Goal: Task Accomplishment & Management: Manage account settings

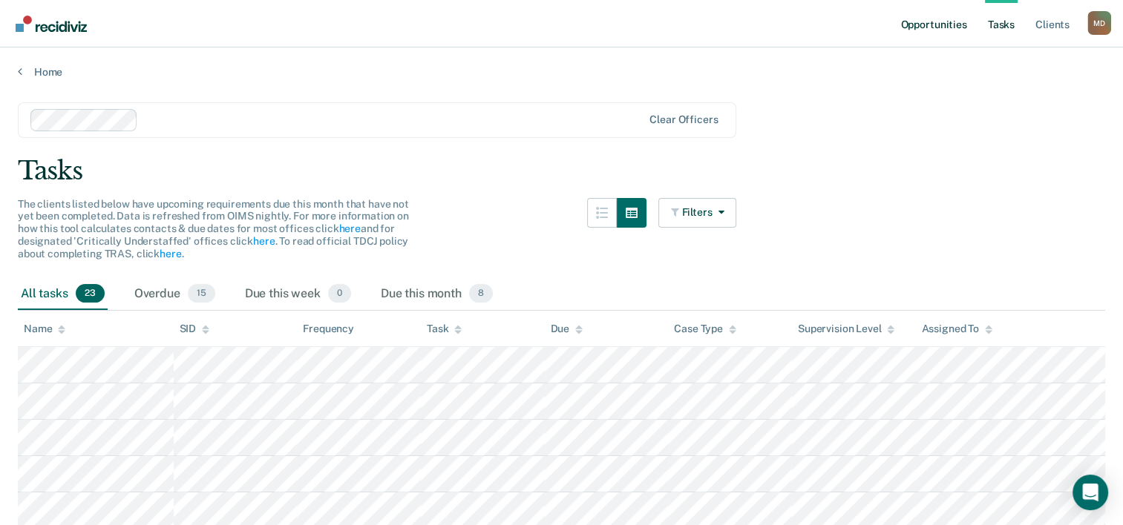
click at [947, 26] on link "Opportunities" at bounding box center [933, 24] width 72 height 48
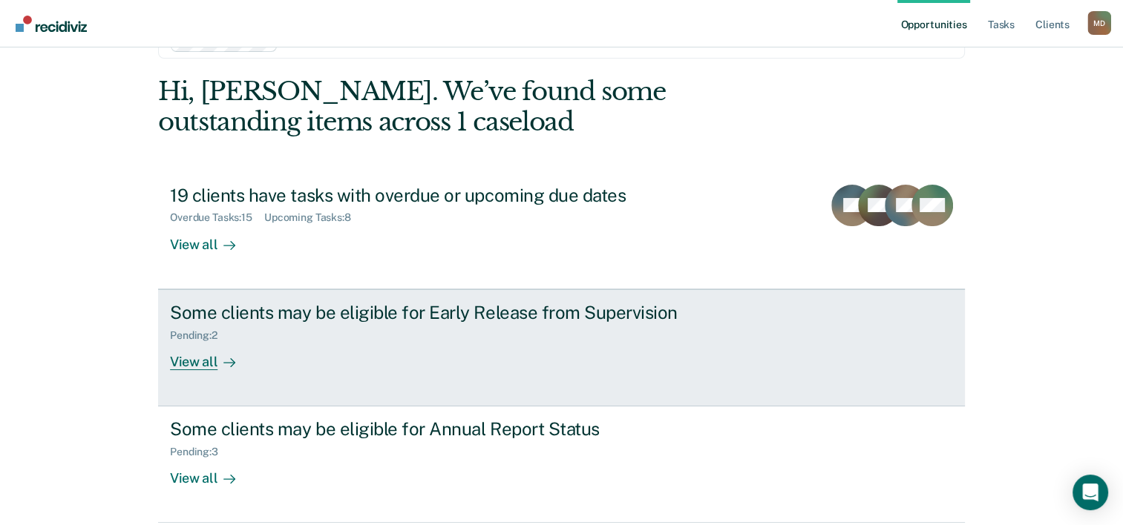
scroll to position [74, 0]
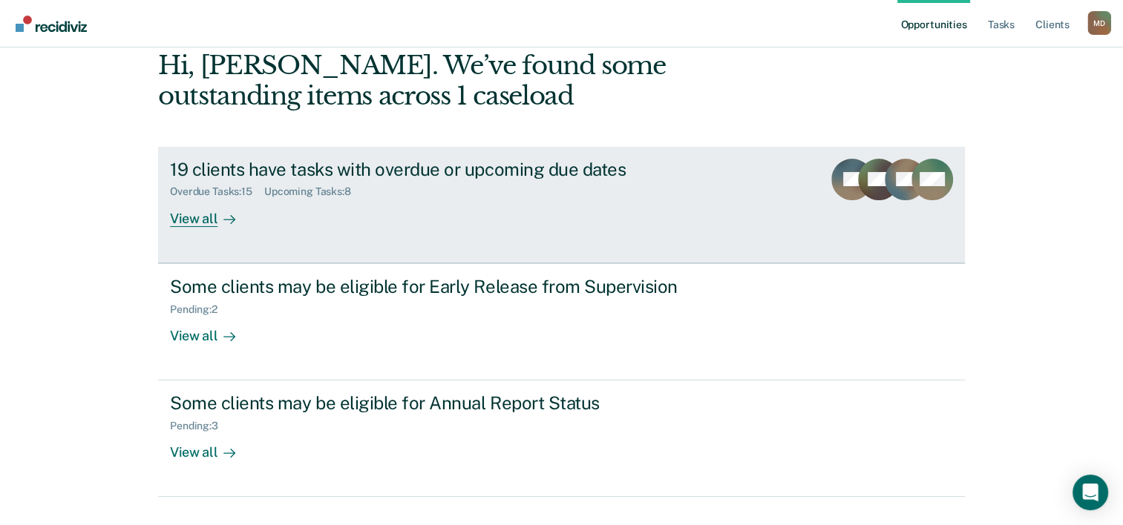
click at [422, 170] on div "19 clients have tasks with overdue or upcoming due dates" at bounding box center [430, 170] width 521 height 22
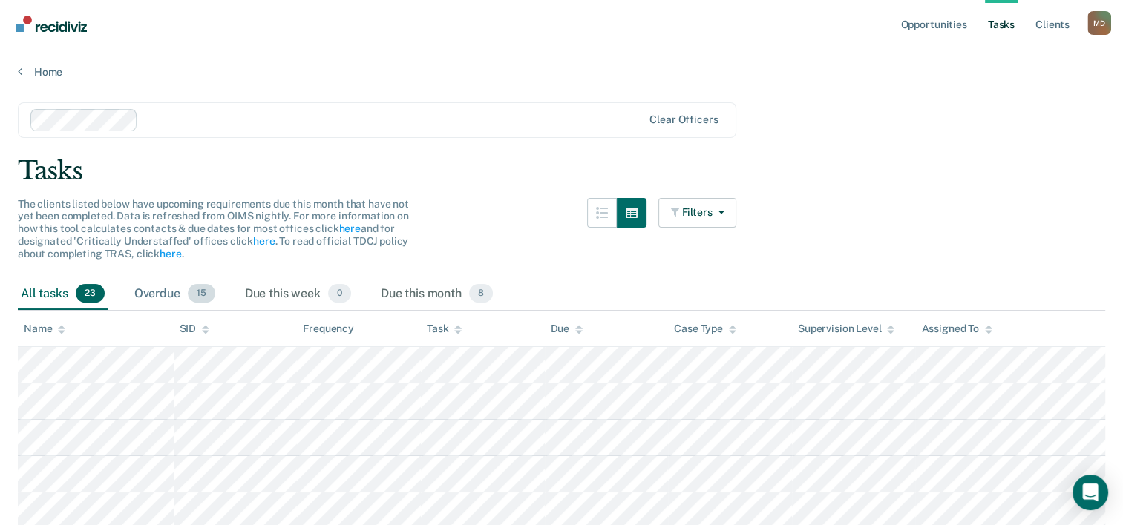
click at [151, 290] on div "Overdue 15" at bounding box center [174, 294] width 87 height 33
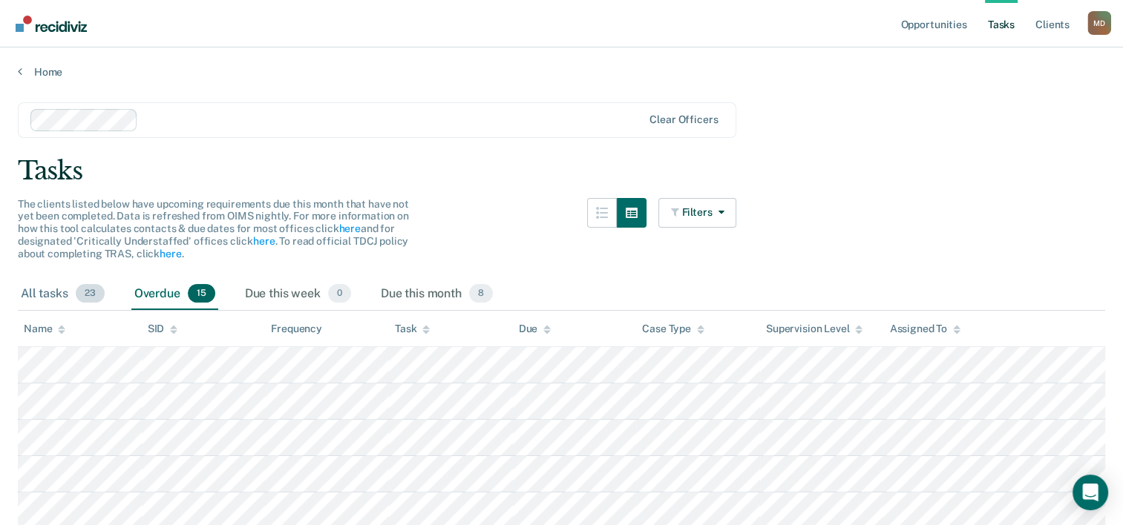
click at [48, 287] on div "All tasks 23" at bounding box center [63, 294] width 90 height 33
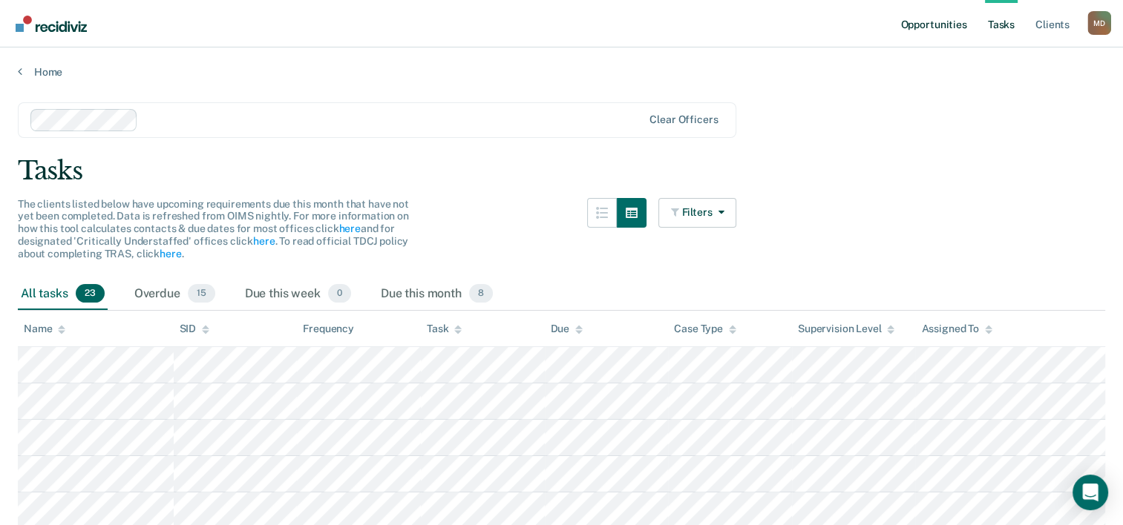
click at [920, 24] on link "Opportunities" at bounding box center [933, 24] width 72 height 48
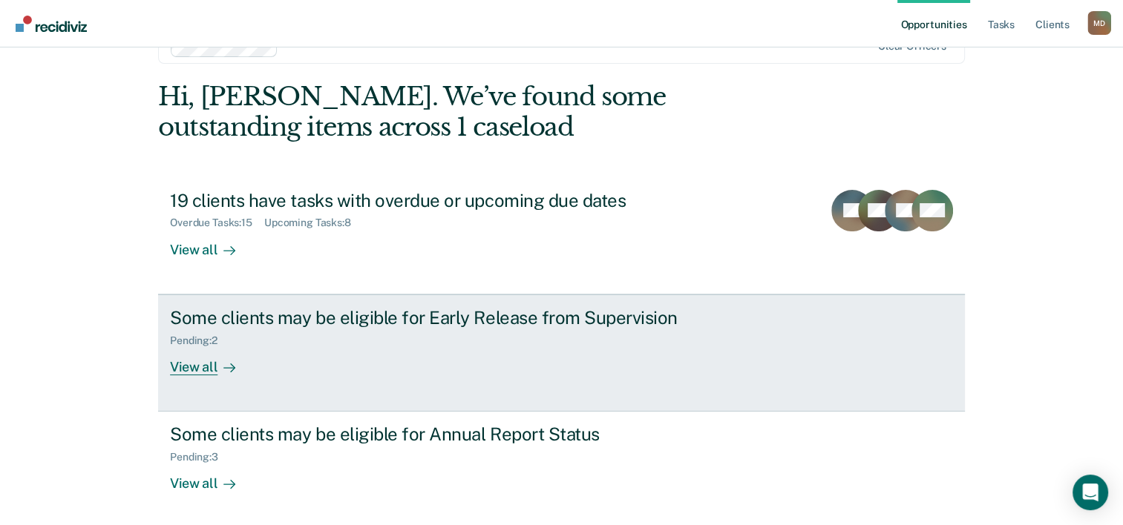
scroll to position [74, 0]
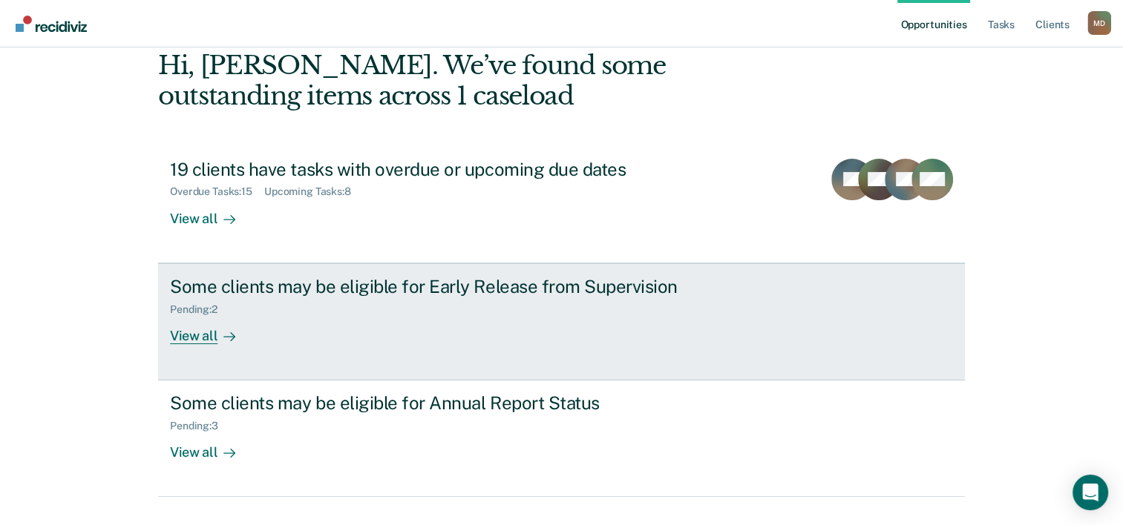
click at [401, 287] on div "Some clients may be eligible for Early Release from Supervision" at bounding box center [430, 287] width 521 height 22
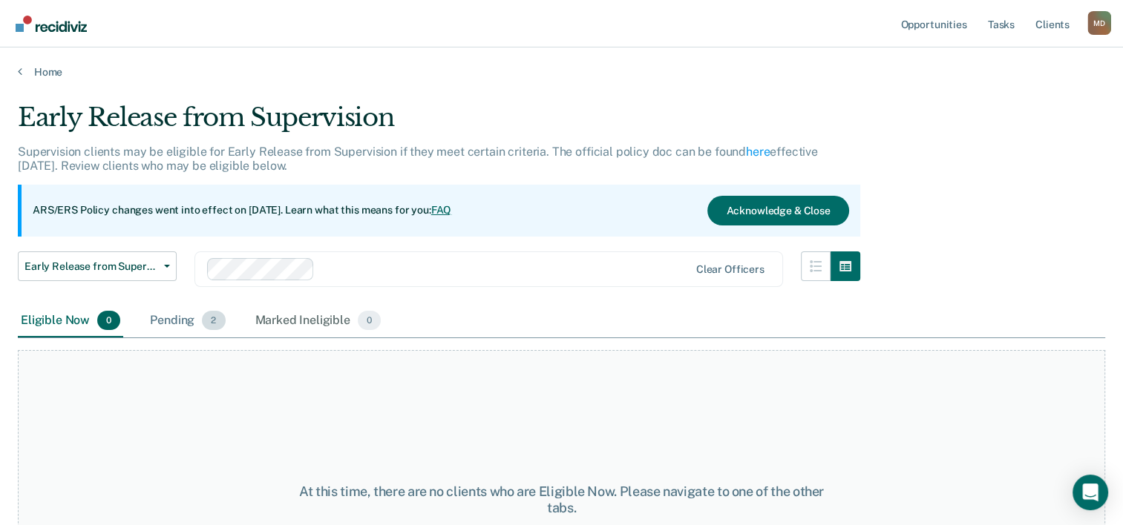
click at [180, 327] on div "Pending 2" at bounding box center [187, 321] width 81 height 33
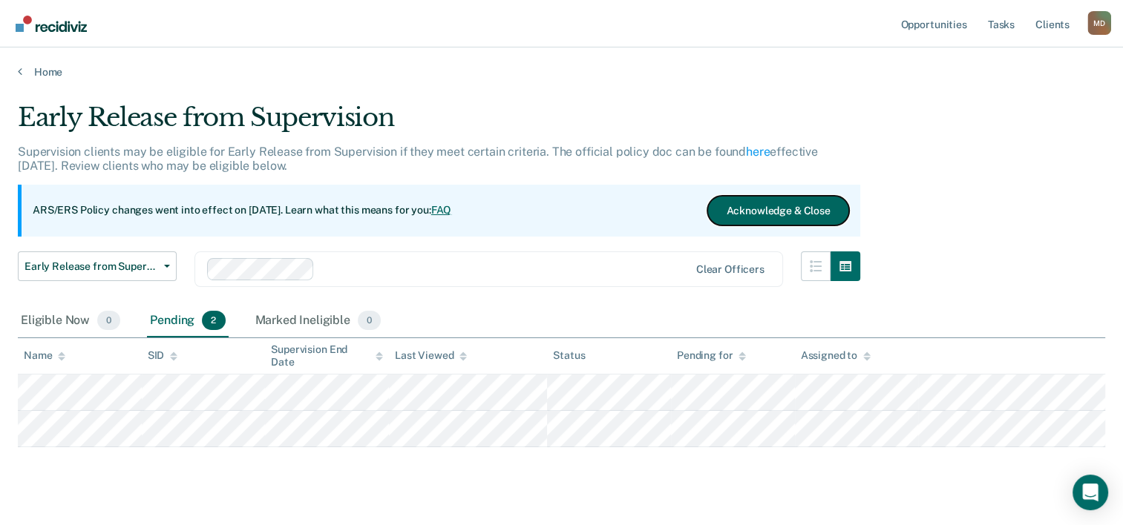
click at [791, 199] on button "Acknowledge & Close" at bounding box center [777, 211] width 141 height 30
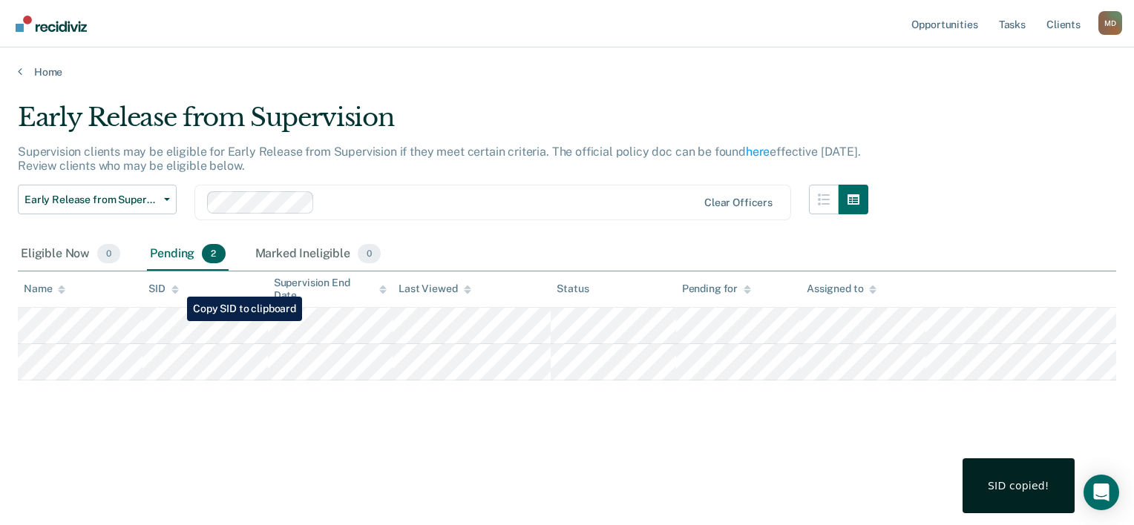
drag, startPoint x: 179, startPoint y: 306, endPoint x: 187, endPoint y: 428, distance: 122.7
click at [187, 428] on div "Early Release from Supervision Supervision clients may be eligible for Early Re…" at bounding box center [567, 281] width 1098 height 359
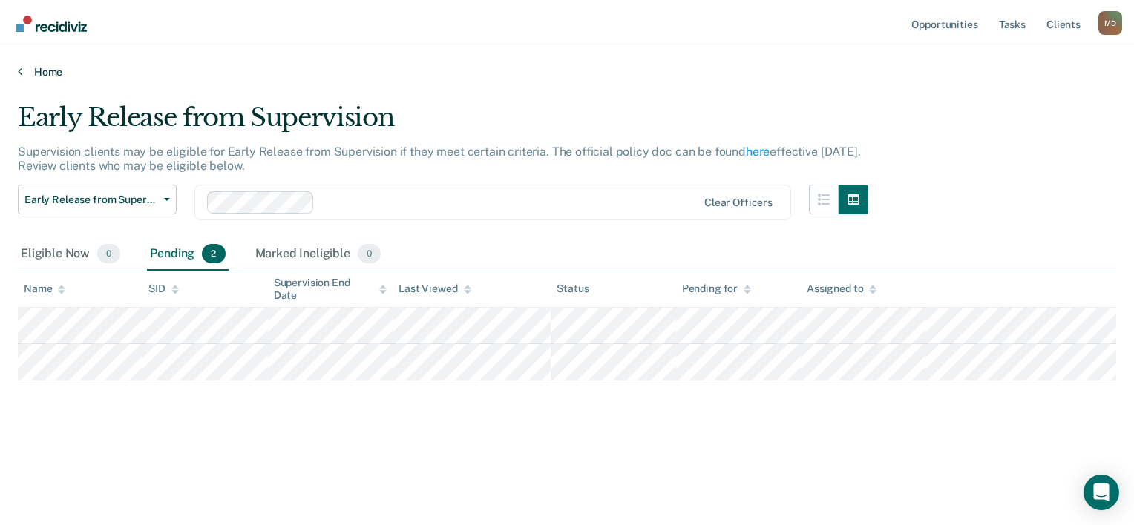
click at [53, 68] on link "Home" at bounding box center [567, 71] width 1098 height 13
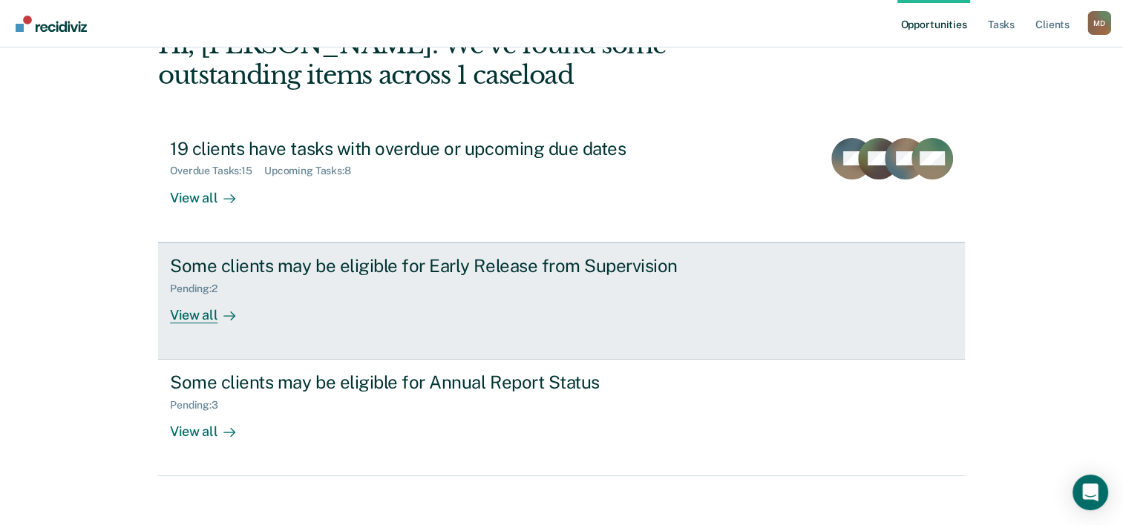
scroll to position [105, 0]
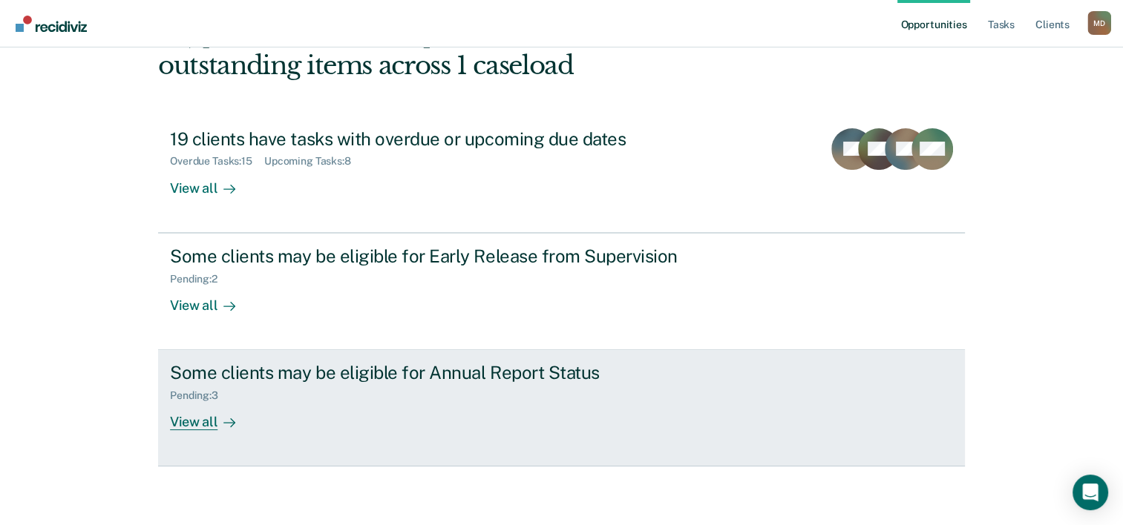
click at [373, 371] on div "Some clients may be eligible for Annual Report Status" at bounding box center [430, 373] width 521 height 22
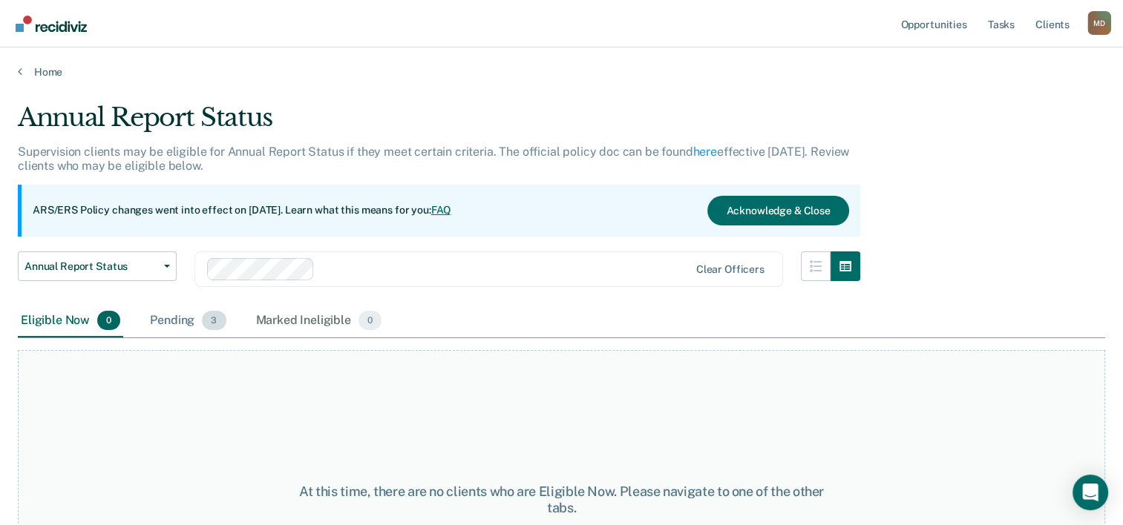
click at [206, 322] on span "3" at bounding box center [214, 320] width 24 height 19
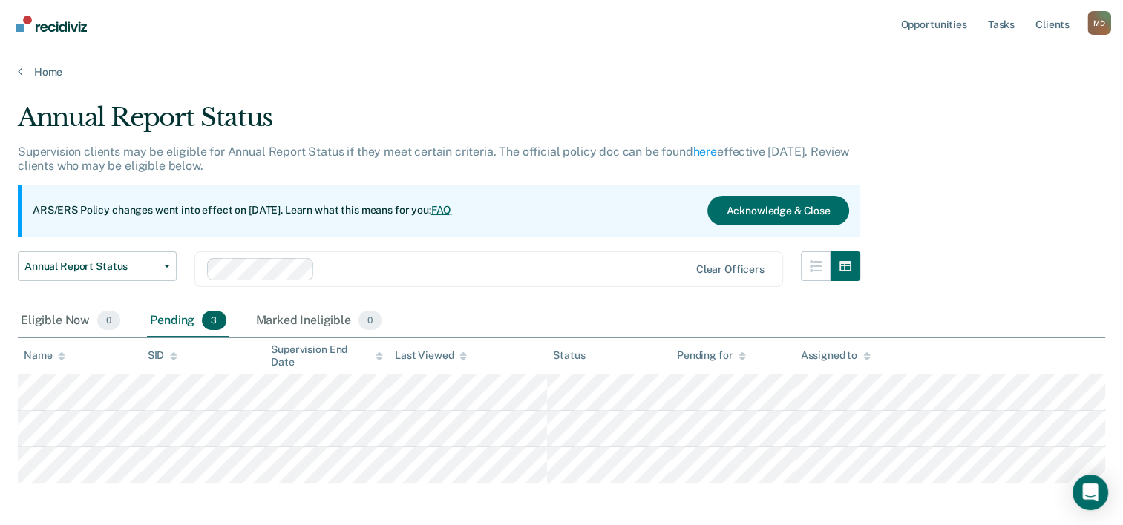
scroll to position [64, 0]
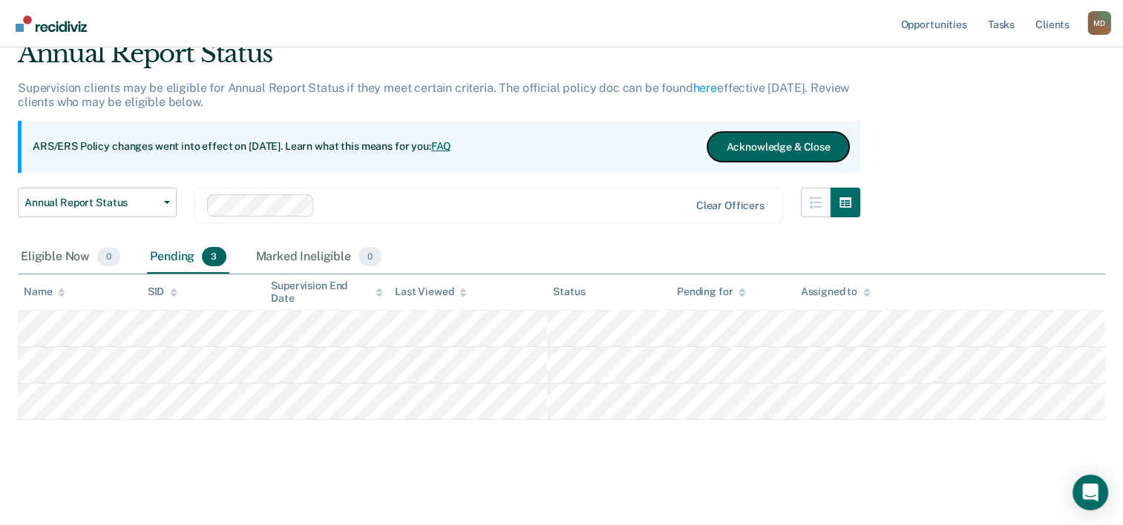
click at [766, 149] on button "Acknowledge & Close" at bounding box center [777, 147] width 141 height 30
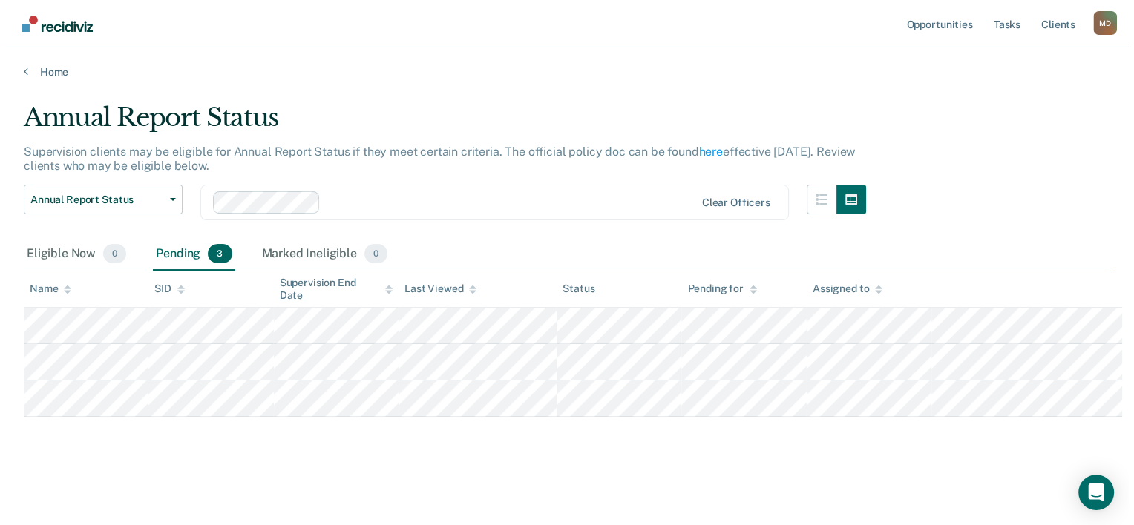
scroll to position [0, 0]
